Goal: Information Seeking & Learning: Learn about a topic

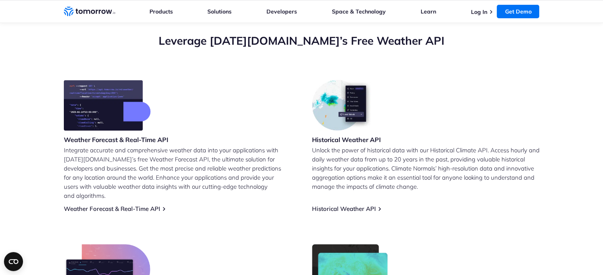
scroll to position [289, 0]
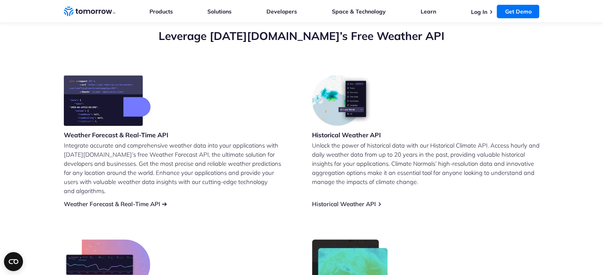
click at [145, 200] on link "Weather Forecast & Real-Time API" at bounding box center [112, 204] width 96 height 8
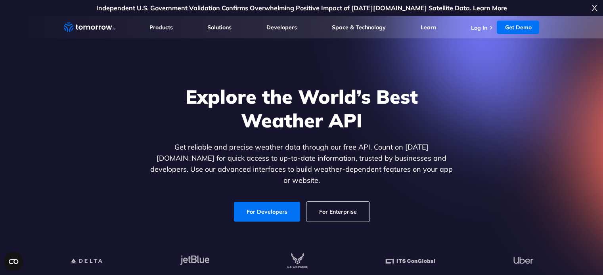
click at [595, 10] on span "X" at bounding box center [593, 8] width 5 height 16
